Goal: Find specific page/section: Find specific page/section

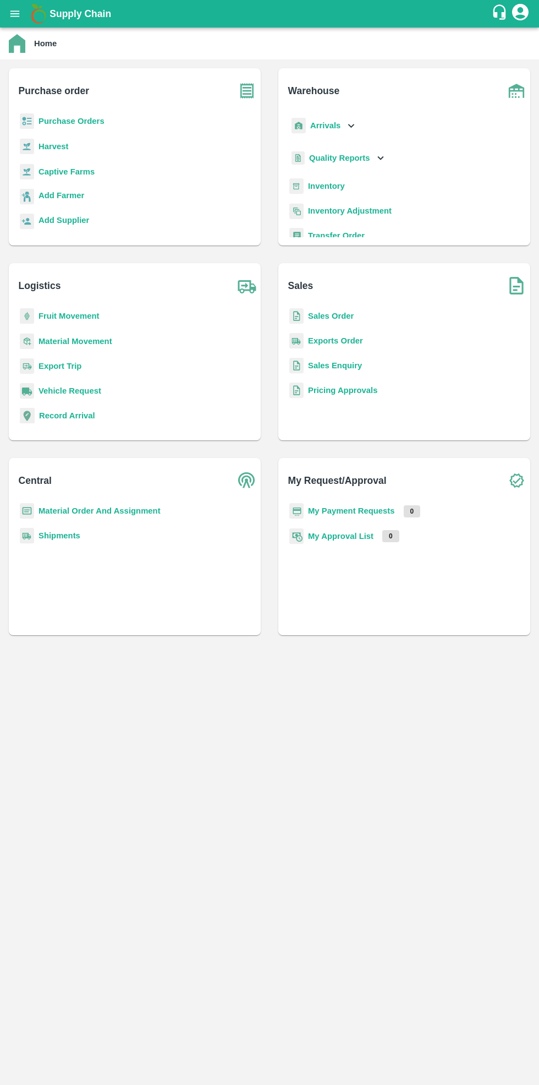
click at [86, 121] on b "Purchase Orders" at bounding box center [72, 121] width 66 height 9
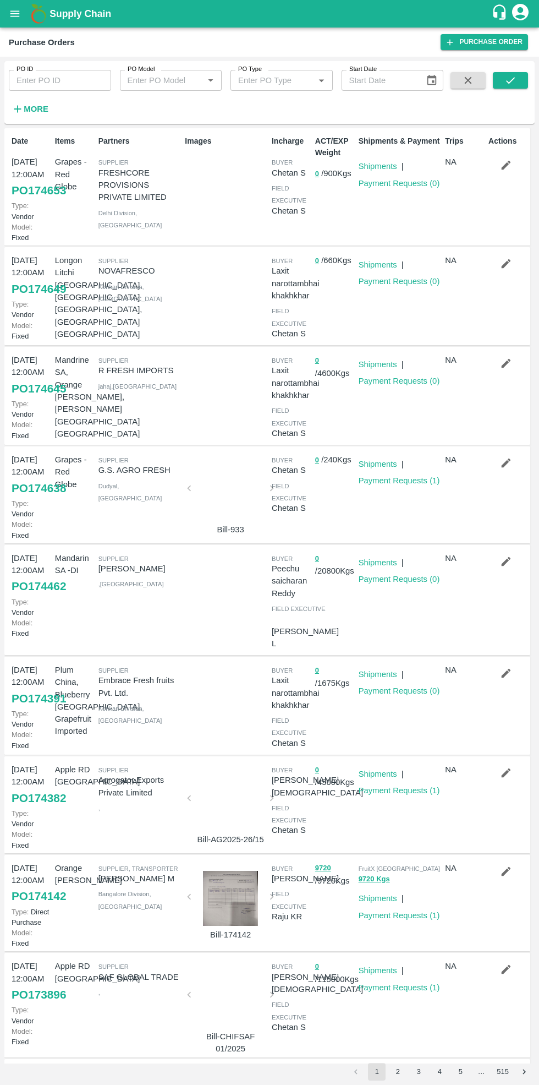
click at [399, 478] on link "Payment Requests ( 1 )" at bounding box center [399, 480] width 81 height 9
